Goal: Task Accomplishment & Management: Manage account settings

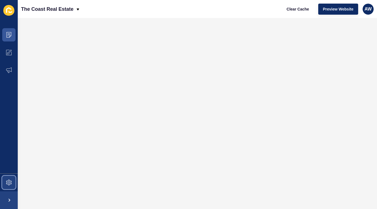
drag, startPoint x: 0, startPoint y: 0, endPoint x: 7, endPoint y: 180, distance: 180.5
click at [7, 180] on icon at bounding box center [9, 183] width 6 height 6
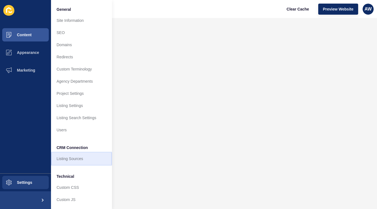
click at [70, 164] on link "Listing Sources" at bounding box center [81, 159] width 61 height 12
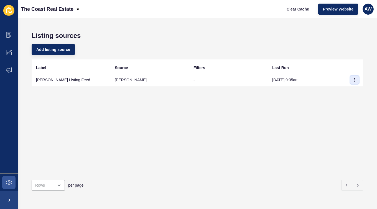
click at [354, 81] on icon "button" at bounding box center [354, 80] width 0 height 3
click at [340, 88] on link "Sync now" at bounding box center [335, 91] width 39 height 12
click at [298, 6] on button "Clear Cache" at bounding box center [298, 9] width 32 height 11
click at [8, 37] on icon at bounding box center [8, 35] width 5 height 6
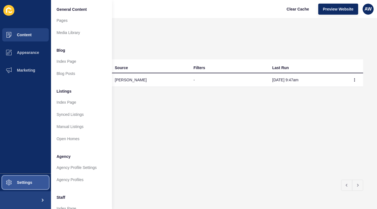
click at [21, 184] on span "Settings" at bounding box center [15, 183] width 33 height 4
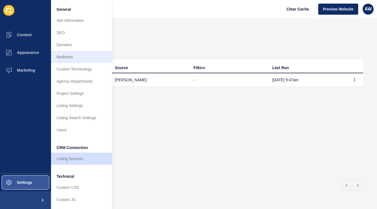
scroll to position [16, 0]
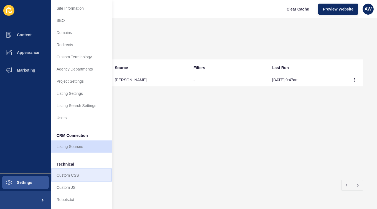
click at [76, 170] on link "Custom CSS" at bounding box center [81, 176] width 61 height 12
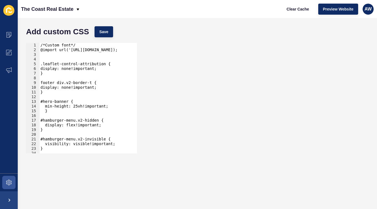
click at [97, 77] on div "/*Custom font*/ @import url('[URL][DOMAIN_NAME]); .leaflet-control-attribution …" at bounding box center [213, 101] width 348 height 116
type textarea "d"
click at [208, 76] on div "1 2 3 4 5 6 7 8 9 10 11 12 13 14 15 16 17 18 19 20 21 22 23 24 25 /*Custom font…" at bounding box center [197, 98] width 348 height 116
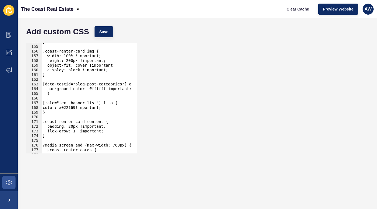
scroll to position [741, 0]
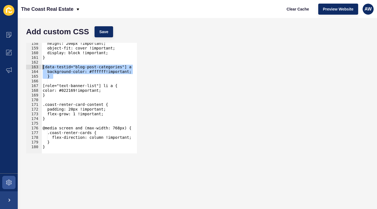
drag, startPoint x: 54, startPoint y: 76, endPoint x: 33, endPoint y: 66, distance: 23.6
click at [33, 66] on div "} 158 159 160 161 162 163 164 165 166 167 168 169 170 171 172 173 174 175 176 1…" at bounding box center [81, 98] width 111 height 111
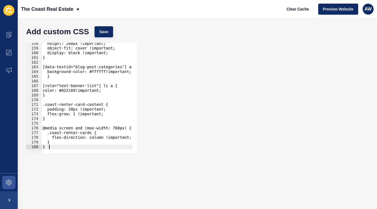
click at [50, 148] on div "height: 200px !important; object-fit: cover !important; display: block !importa…" at bounding box center [216, 99] width 348 height 116
type textarea "}"
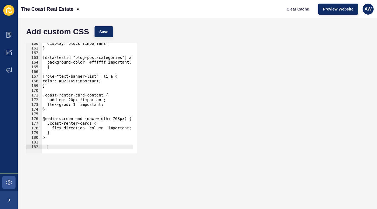
paste textarea "}"
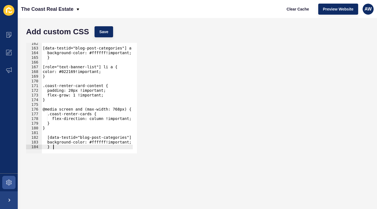
scroll to position [760, 0]
drag, startPoint x: 82, startPoint y: 137, endPoint x: 123, endPoint y: 137, distance: 41.0
click at [123, 137] on div "[data-testid="blog-post-categories"] a { background-color: #ffffff!important; }…" at bounding box center [216, 99] width 348 height 116
drag, startPoint x: 51, startPoint y: 143, endPoint x: 85, endPoint y: 143, distance: 33.5
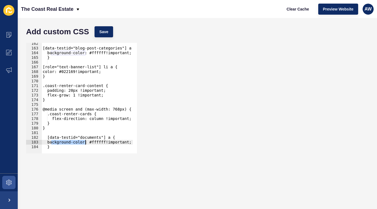
click at [85, 143] on div "[data-testid="blog-post-categories"] a { background-color: #ffffff!important; }…" at bounding box center [216, 99] width 348 height 116
drag, startPoint x: 85, startPoint y: 143, endPoint x: 70, endPoint y: 142, distance: 15.2
click at [70, 142] on div "[data-testid="blog-post-categories"] a { background-color: #ffffff!important; }…" at bounding box center [216, 99] width 348 height 116
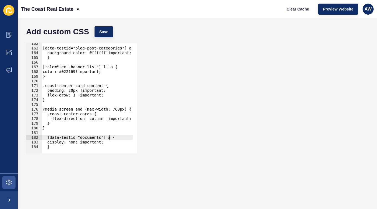
click at [109, 138] on div "[data-testid="blog-post-categories"] a { background-color: #ffffff!important; }…" at bounding box center [216, 99] width 348 height 116
click at [103, 31] on span "Save" at bounding box center [103, 32] width 9 height 6
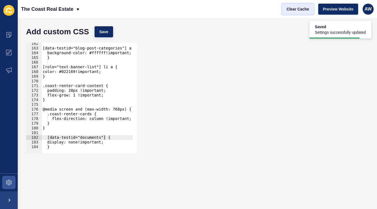
click at [302, 12] on button "Clear Cache" at bounding box center [298, 9] width 32 height 11
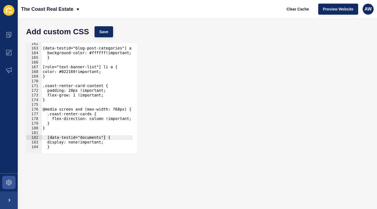
click at [51, 137] on div "[data-testid="blog-post-categories"] a { background-color: #ffffff!important; }…" at bounding box center [216, 99] width 348 height 116
click at [95, 137] on div "[data-testid="blog-post-categories"] a { background-color: #ffffff!important; }…" at bounding box center [216, 99] width 348 height 116
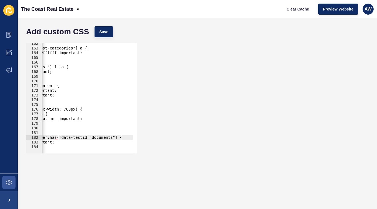
scroll to position [0, 49]
click at [111, 137] on div "[data-testid="blog-post-categories"] a { background-color: #ffffff!important; }…" at bounding box center [166, 99] width 348 height 116
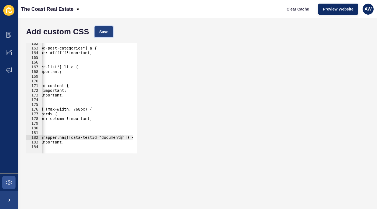
click at [107, 30] on span "Save" at bounding box center [103, 32] width 9 height 6
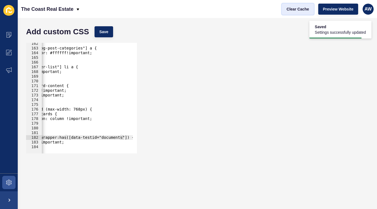
click at [294, 11] on span "Clear Cache" at bounding box center [297, 9] width 22 height 6
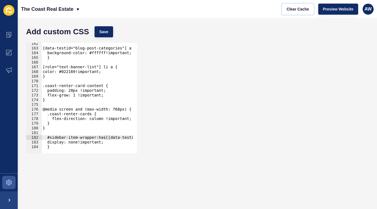
scroll to position [760, 0]
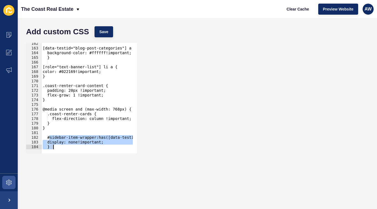
drag, startPoint x: 49, startPoint y: 137, endPoint x: 71, endPoint y: 149, distance: 24.5
click at [71, 149] on div "#sidebar-item-wrapper:has([data-testid="documents"]) { 162 163 164 165 166 167 …" at bounding box center [81, 98] width 111 height 111
type textarea "display: none!important; }"
